Goal: Task Accomplishment & Management: Use online tool/utility

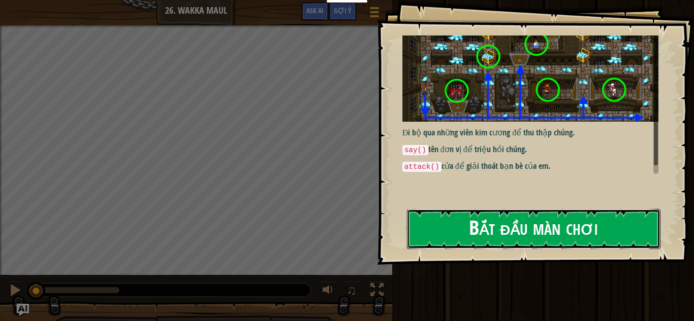
click at [496, 240] on button "Bắt đầu màn chơi" at bounding box center [533, 229] width 253 height 40
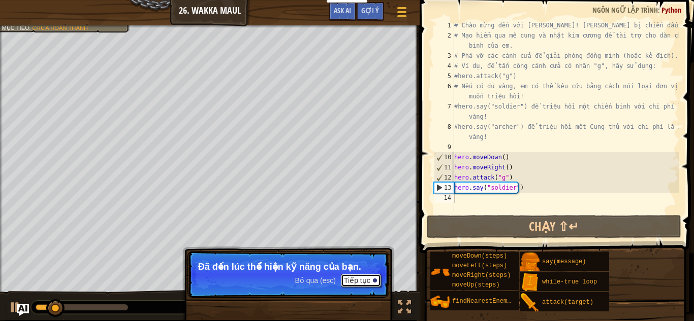
click at [354, 286] on button "Tiếp tục" at bounding box center [361, 280] width 40 height 13
click at [354, 286] on p "Bỏ qua (esc) Tiếp tục Thu Thập Đá Quý để tr" at bounding box center [288, 274] width 202 height 47
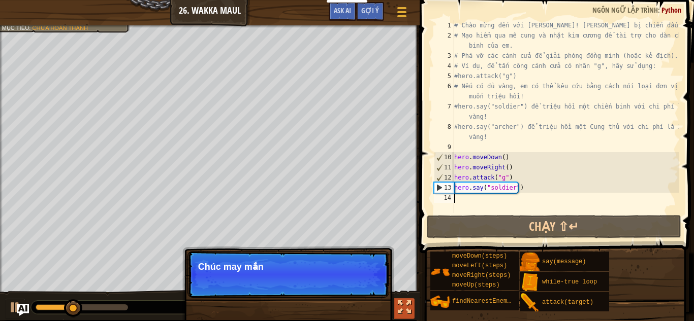
click at [401, 309] on div at bounding box center [404, 307] width 13 height 13
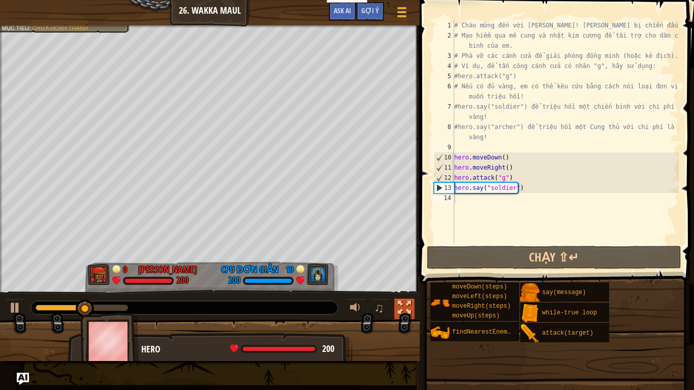
click at [407, 310] on div at bounding box center [404, 307] width 13 height 13
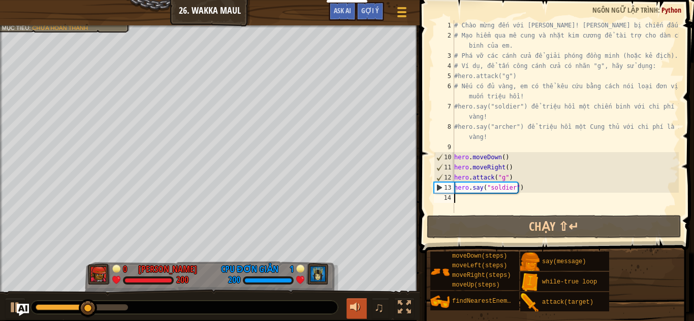
click at [349, 303] on button at bounding box center [356, 309] width 20 height 21
click at [363, 301] on div at bounding box center [356, 307] width 13 height 13
